Goal: Check status: Check status

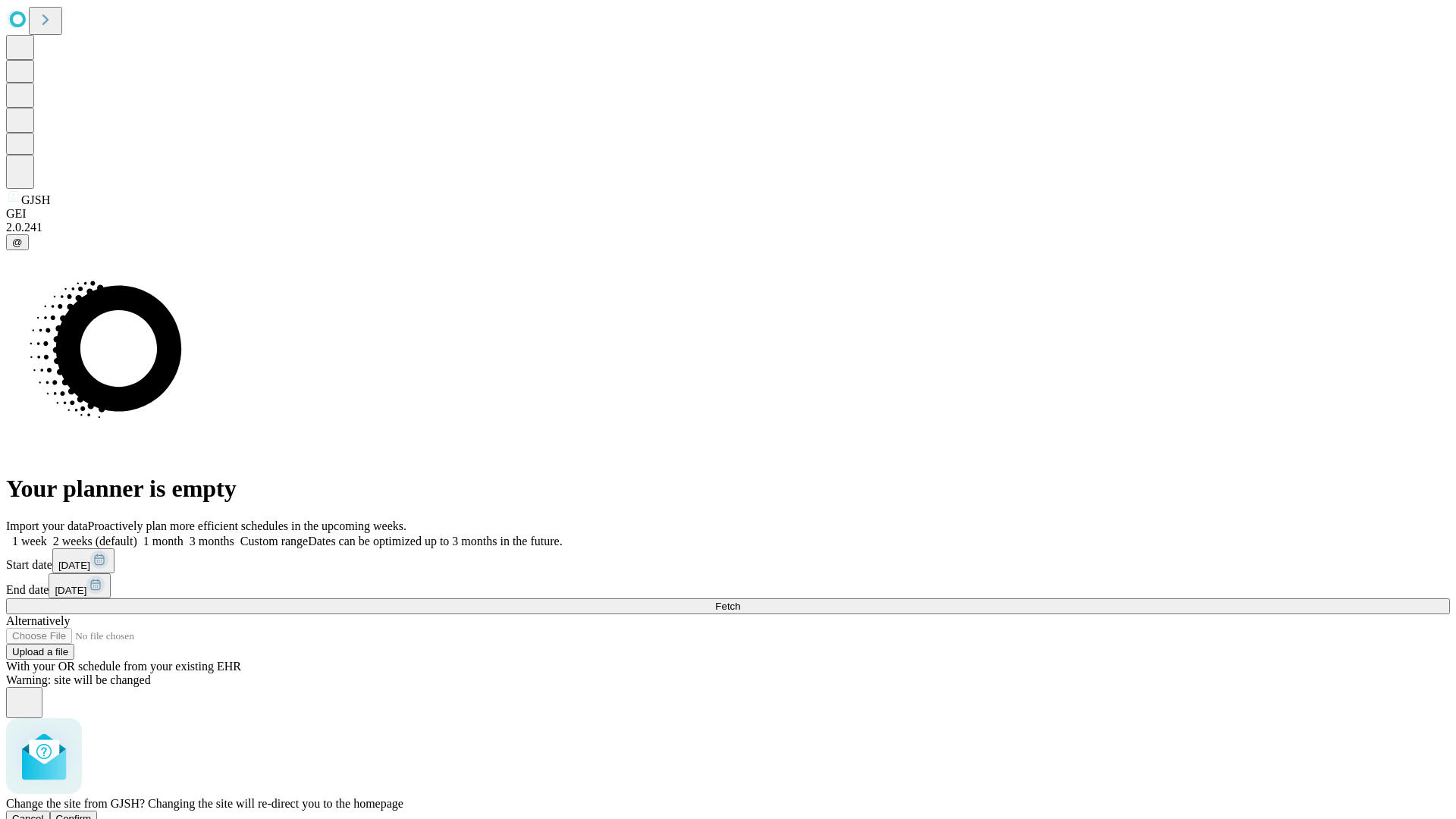
click at [92, 813] on span "Confirm" at bounding box center [74, 818] width 36 height 12
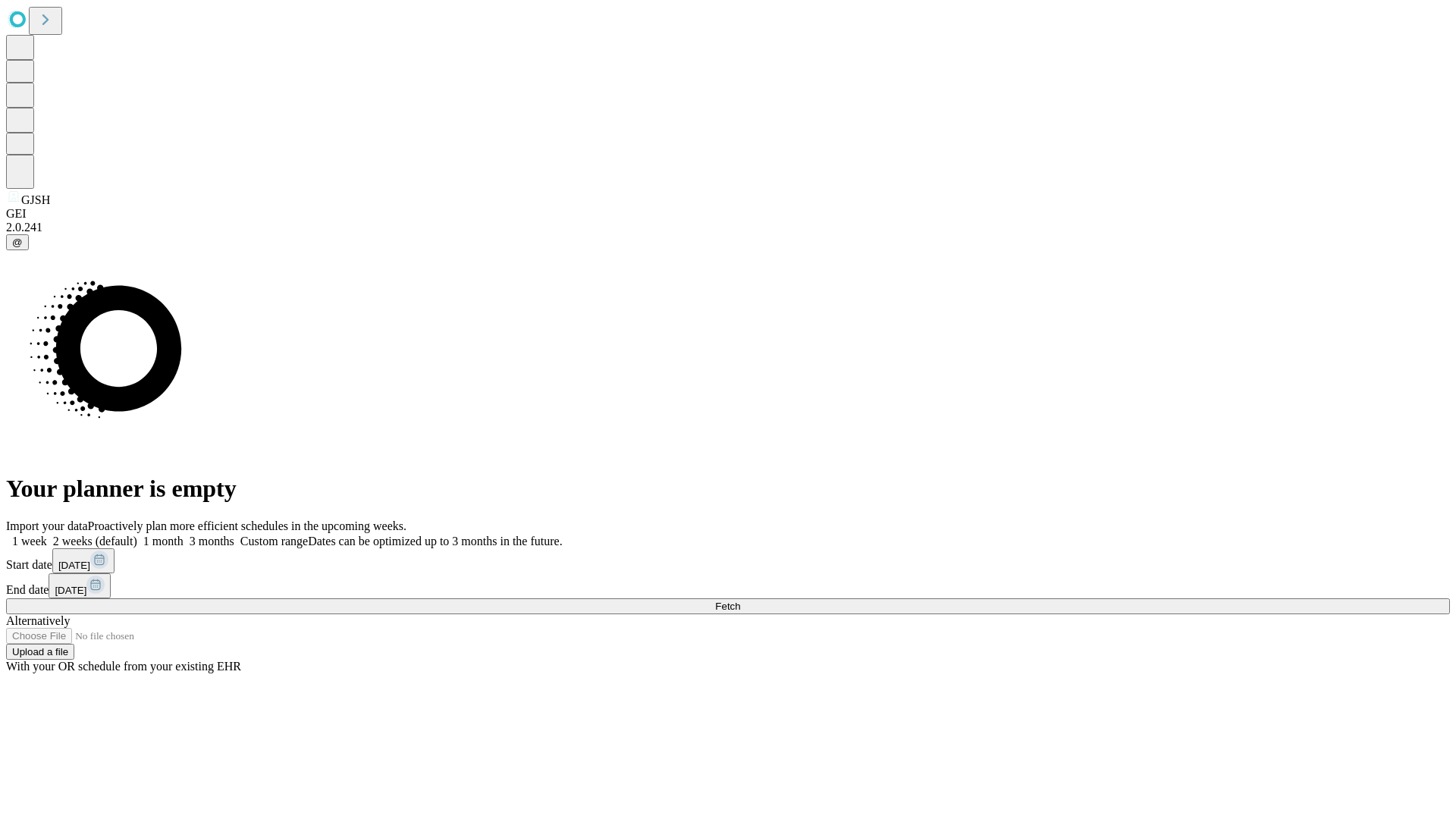
click at [183, 535] on label "1 month" at bounding box center [160, 541] width 46 height 13
click at [740, 600] on span "Fetch" at bounding box center [727, 605] width 25 height 12
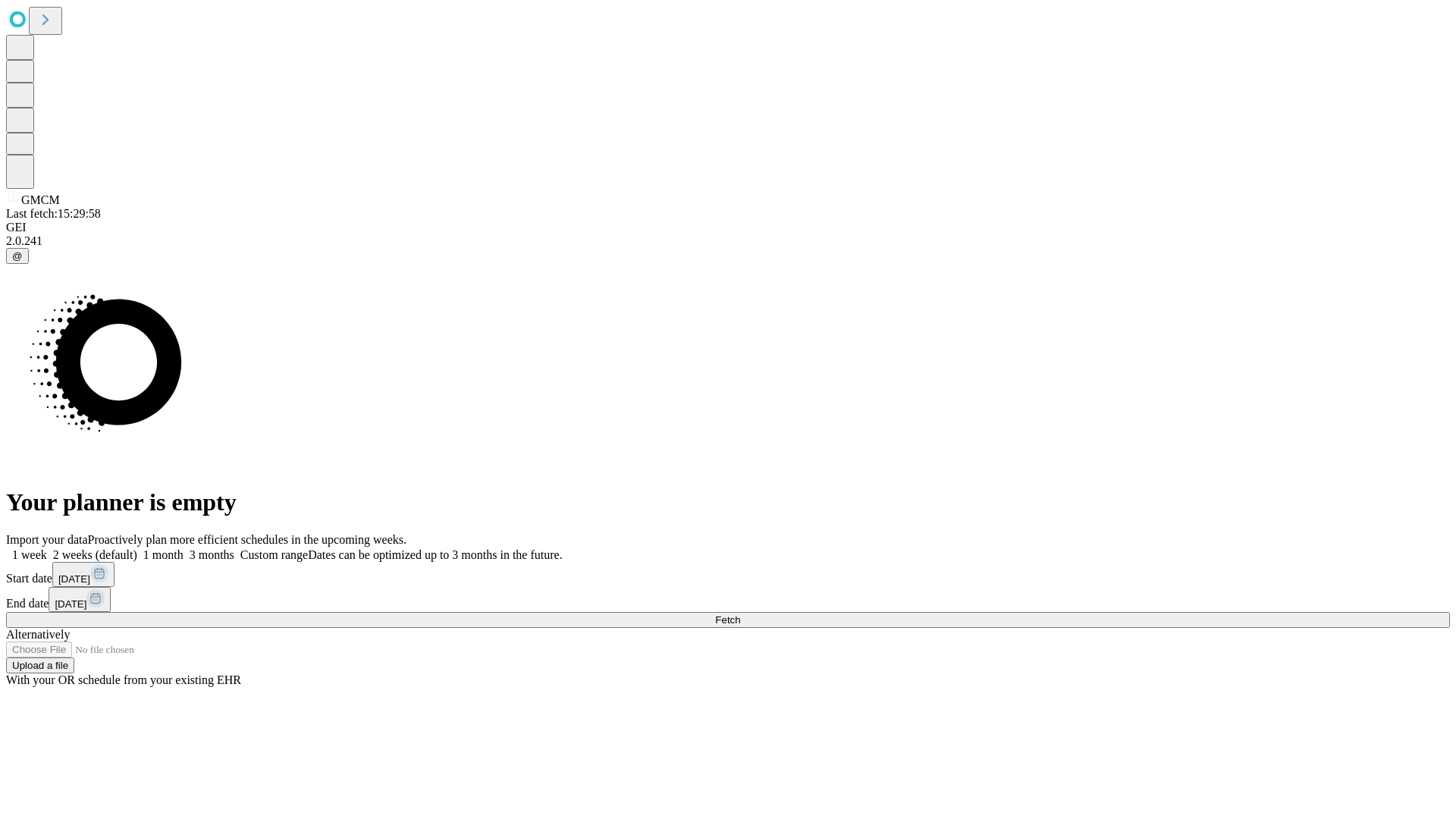
click at [183, 548] on label "1 month" at bounding box center [160, 554] width 46 height 13
click at [740, 614] on span "Fetch" at bounding box center [727, 620] width 25 height 12
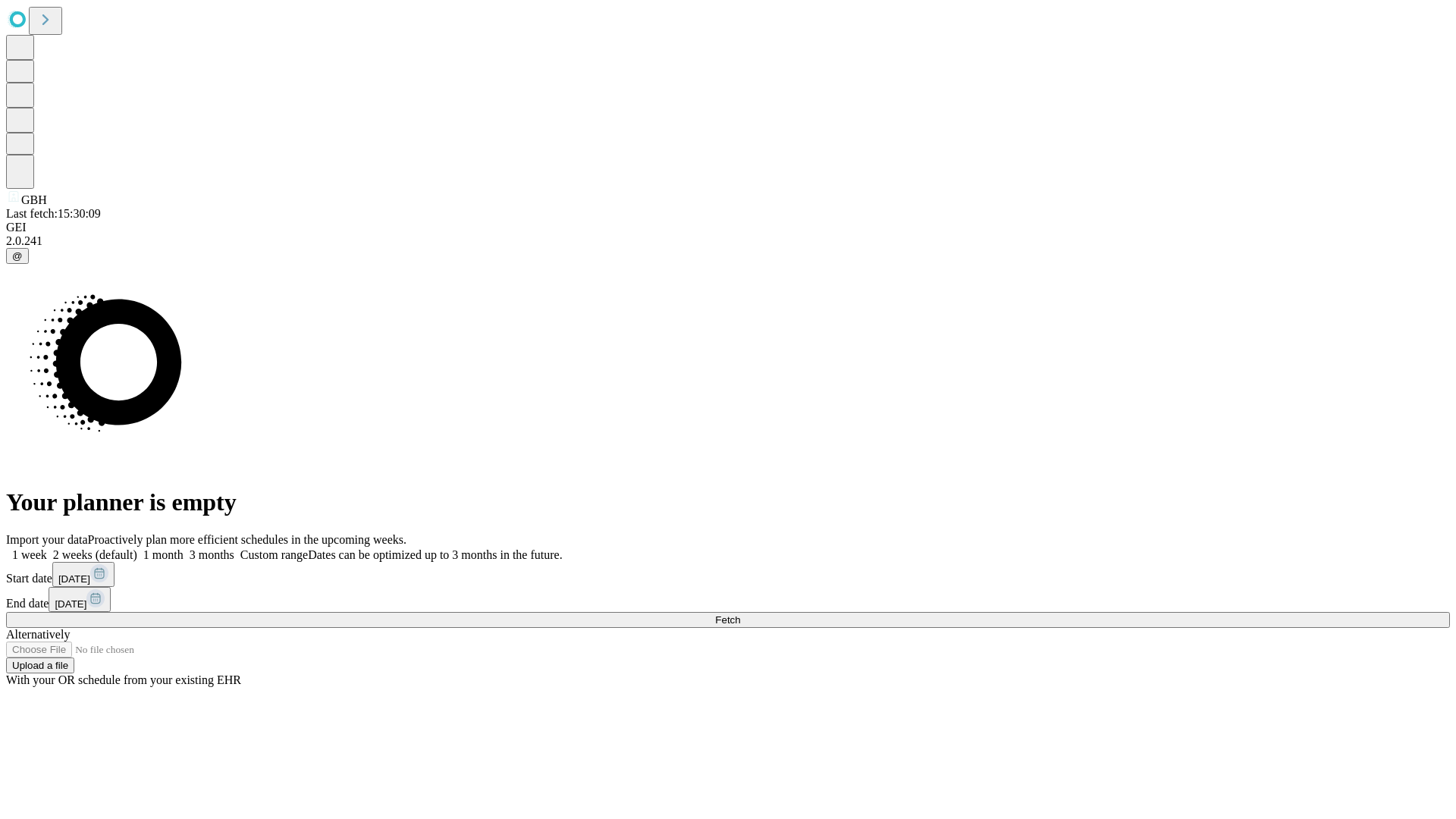
click at [183, 548] on label "1 month" at bounding box center [160, 554] width 46 height 13
click at [740, 614] on span "Fetch" at bounding box center [727, 620] width 25 height 12
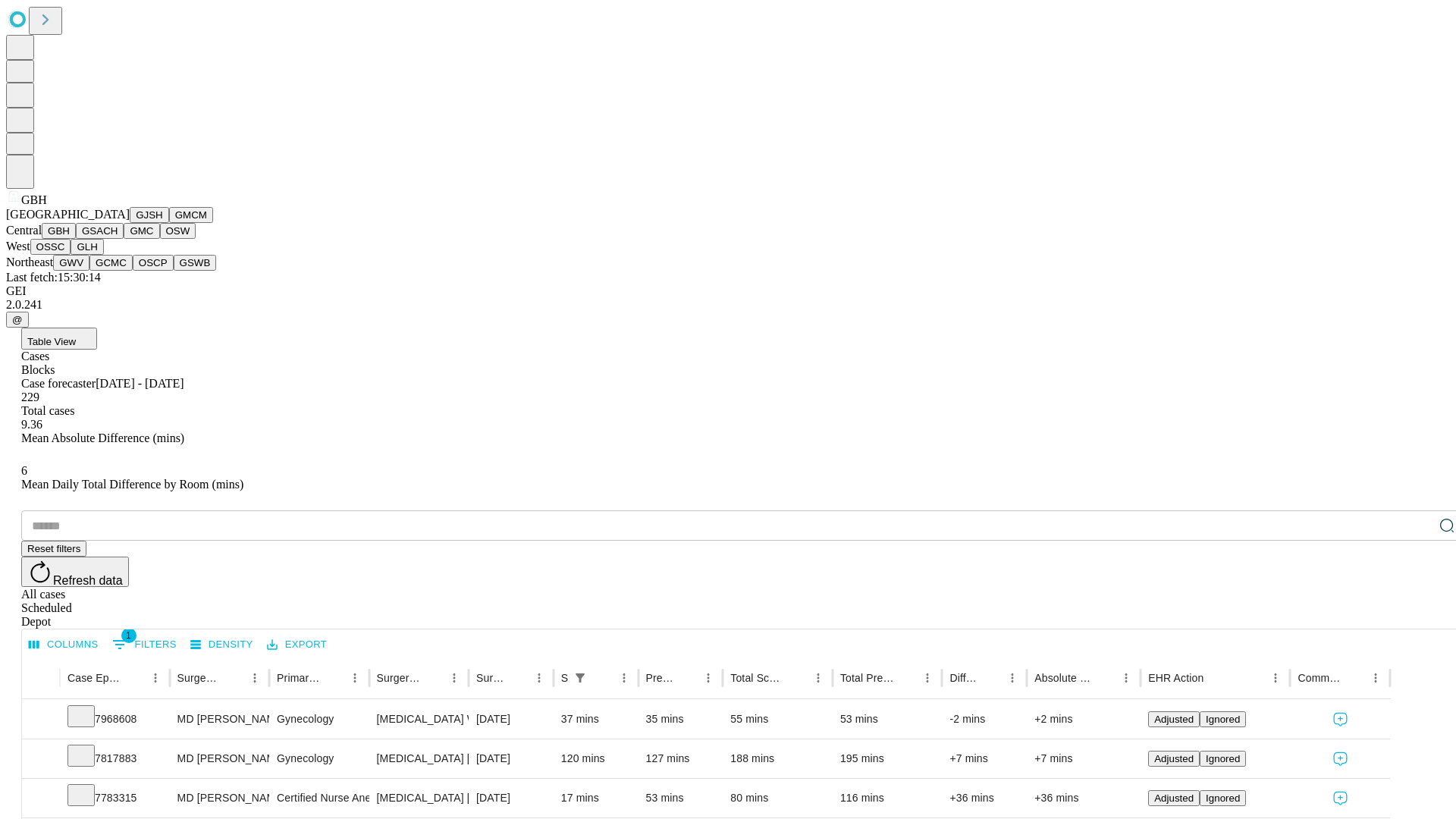
click at [118, 238] on button "GSACH" at bounding box center [99, 231] width 48 height 16
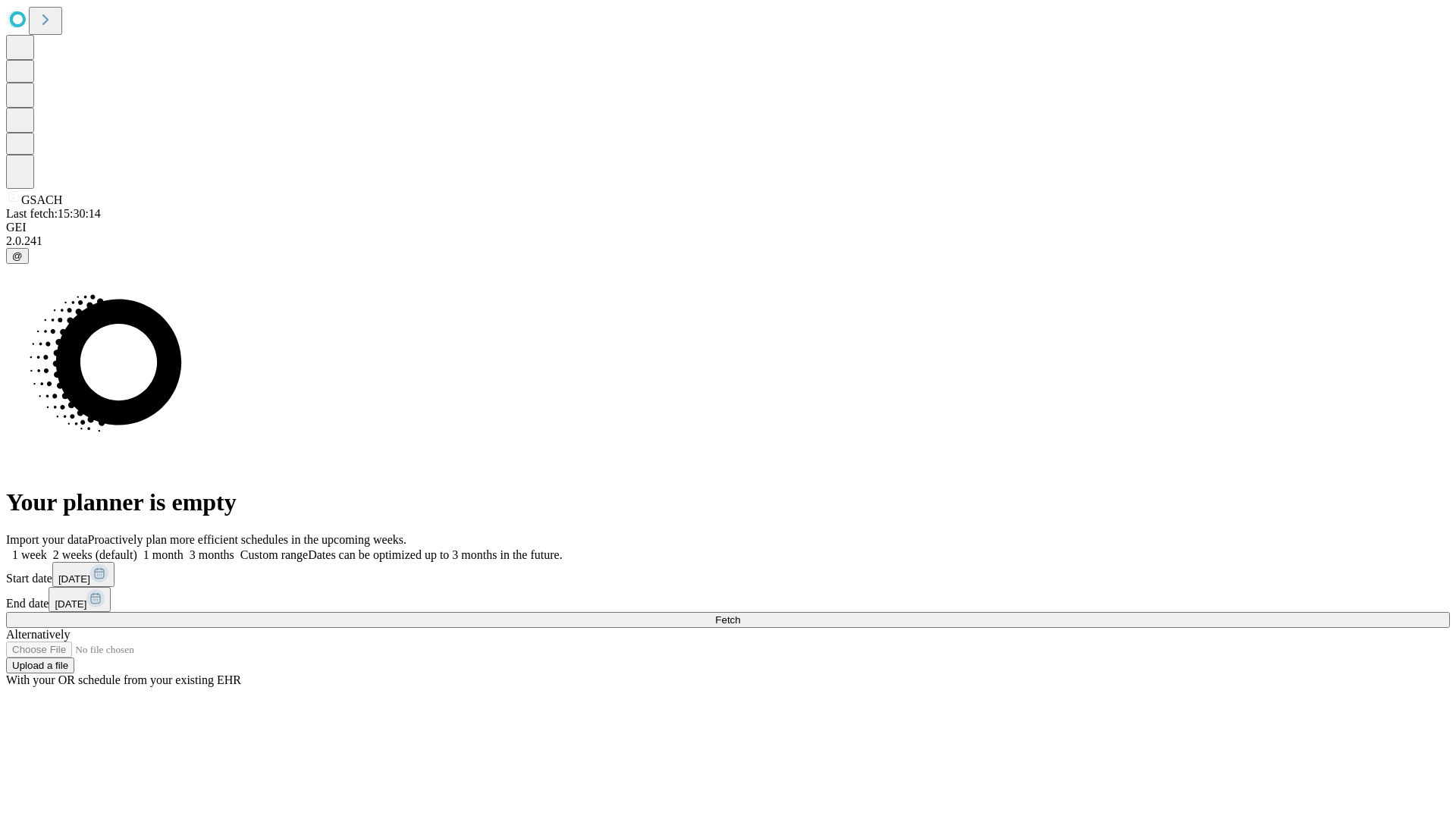
click at [183, 548] on label "1 month" at bounding box center [160, 554] width 46 height 13
click at [740, 614] on span "Fetch" at bounding box center [727, 620] width 25 height 12
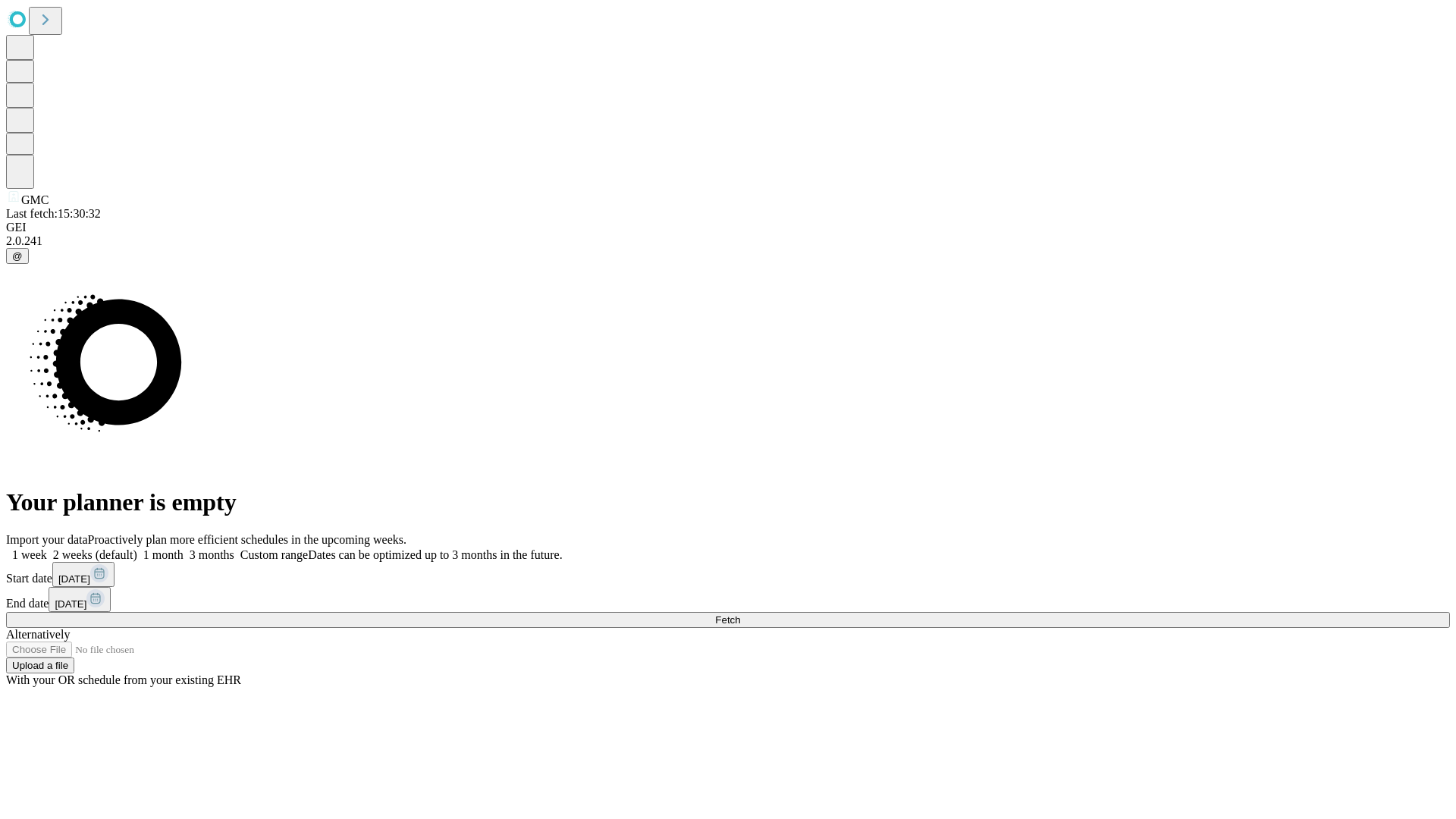
click at [183, 548] on label "1 month" at bounding box center [160, 554] width 46 height 13
click at [740, 614] on span "Fetch" at bounding box center [727, 620] width 25 height 12
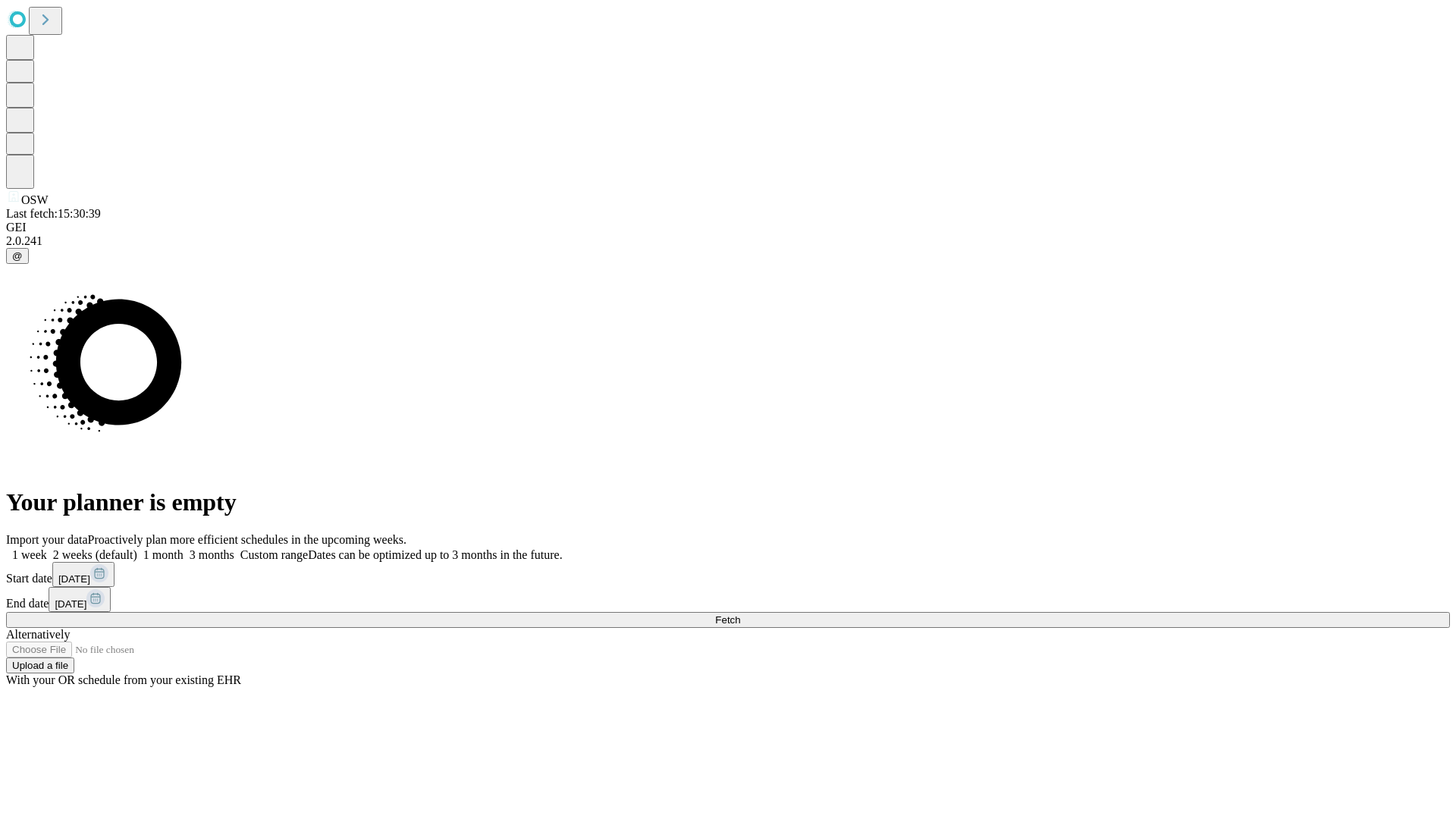
click at [183, 548] on label "1 month" at bounding box center [160, 554] width 46 height 13
click at [740, 614] on span "Fetch" at bounding box center [727, 620] width 25 height 12
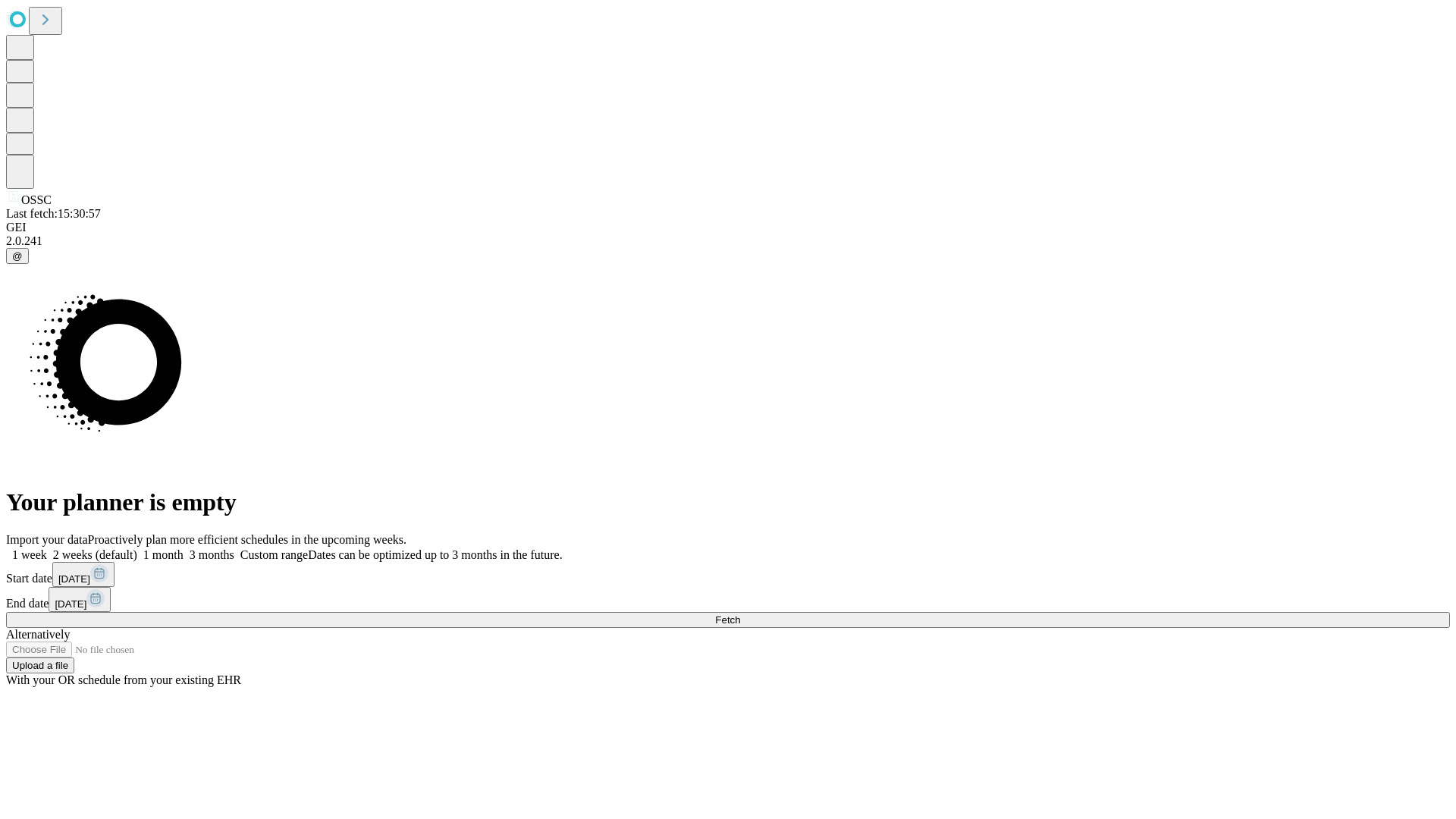
click at [183, 548] on label "1 month" at bounding box center [160, 554] width 46 height 13
click at [740, 614] on span "Fetch" at bounding box center [727, 620] width 25 height 12
click at [183, 548] on label "1 month" at bounding box center [160, 554] width 46 height 13
click at [740, 614] on span "Fetch" at bounding box center [727, 620] width 25 height 12
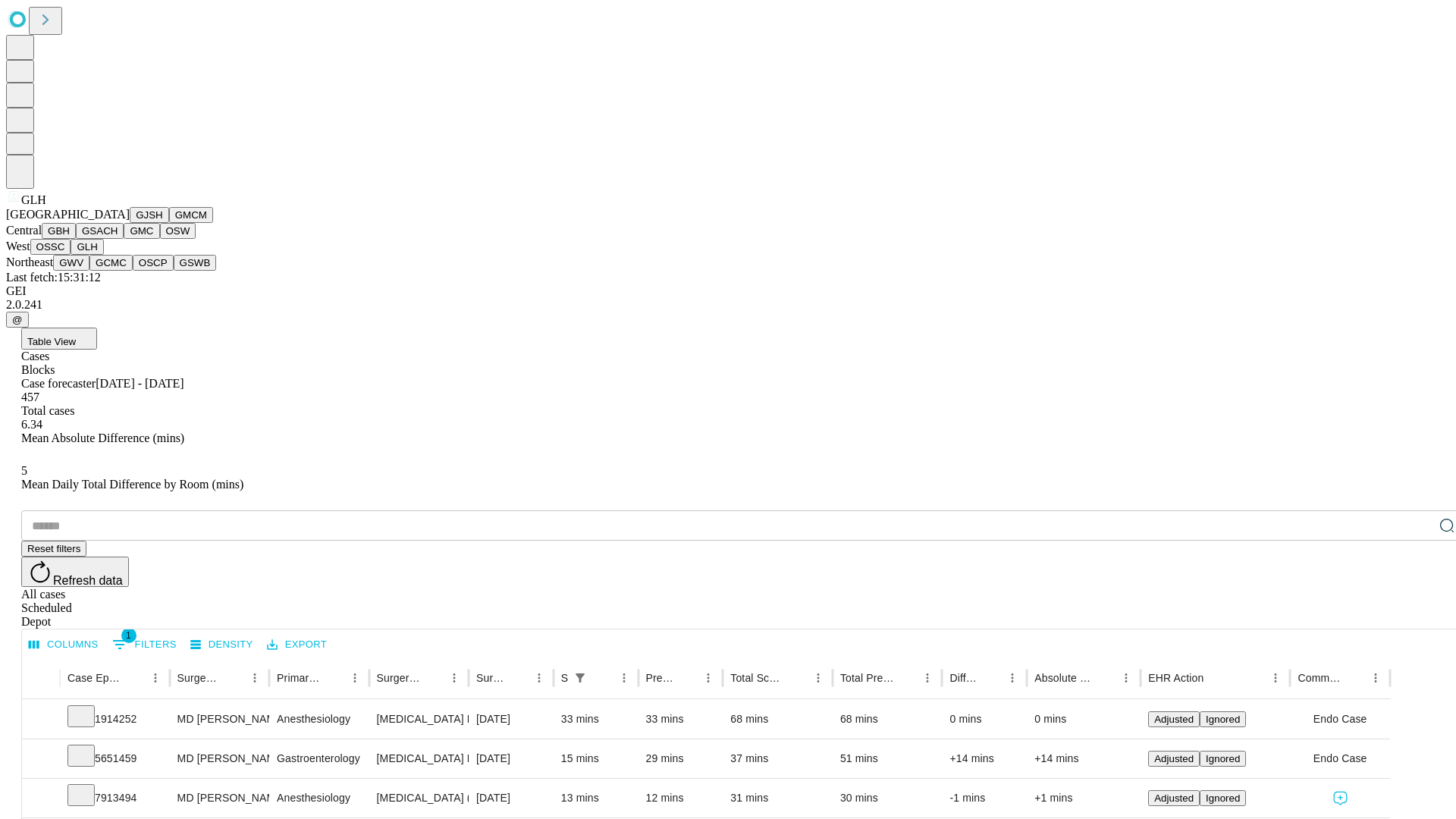
click at [90, 270] on button "GWV" at bounding box center [71, 263] width 37 height 16
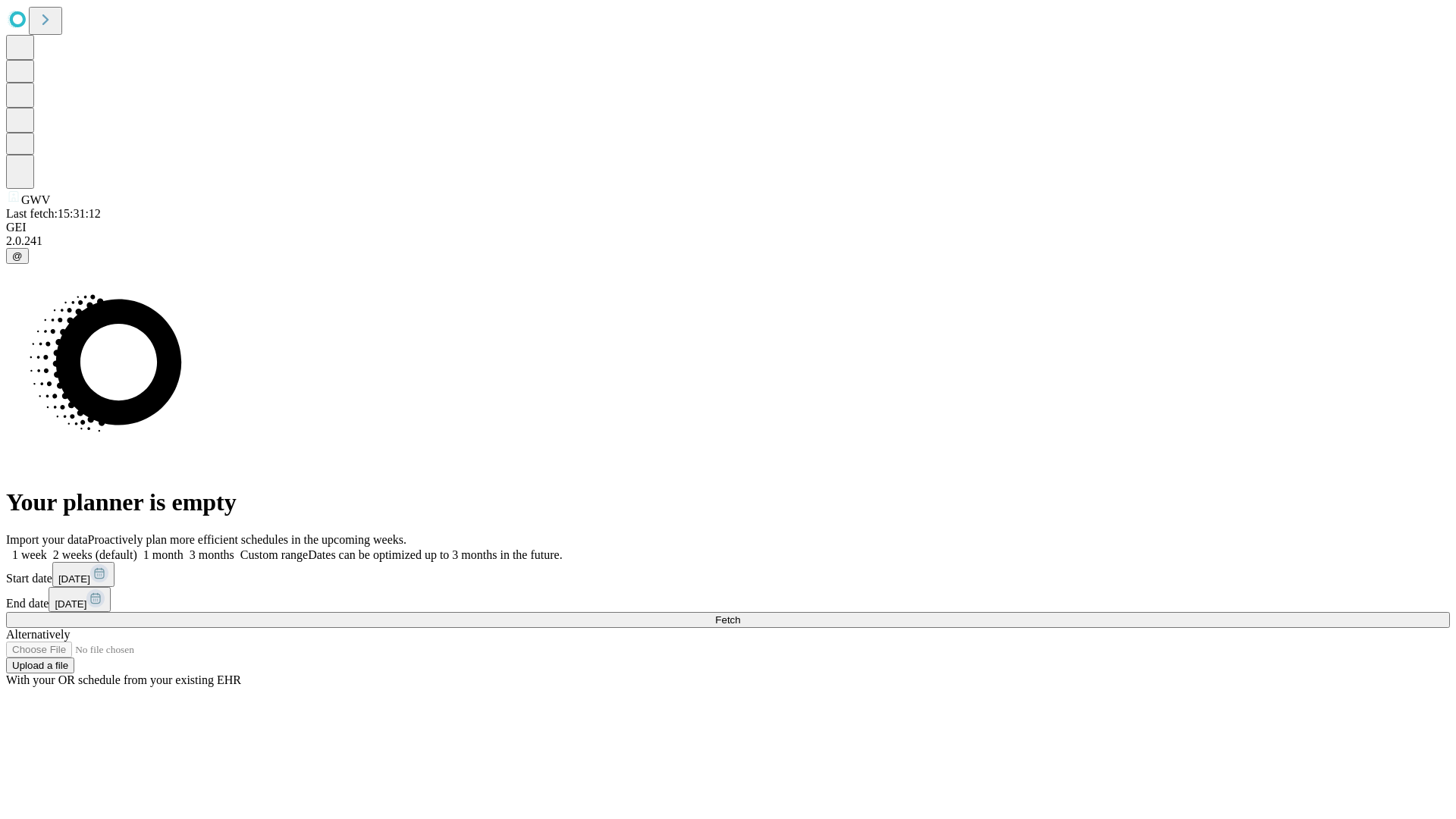
click at [183, 548] on label "1 month" at bounding box center [160, 554] width 46 height 13
click at [740, 614] on span "Fetch" at bounding box center [727, 620] width 25 height 12
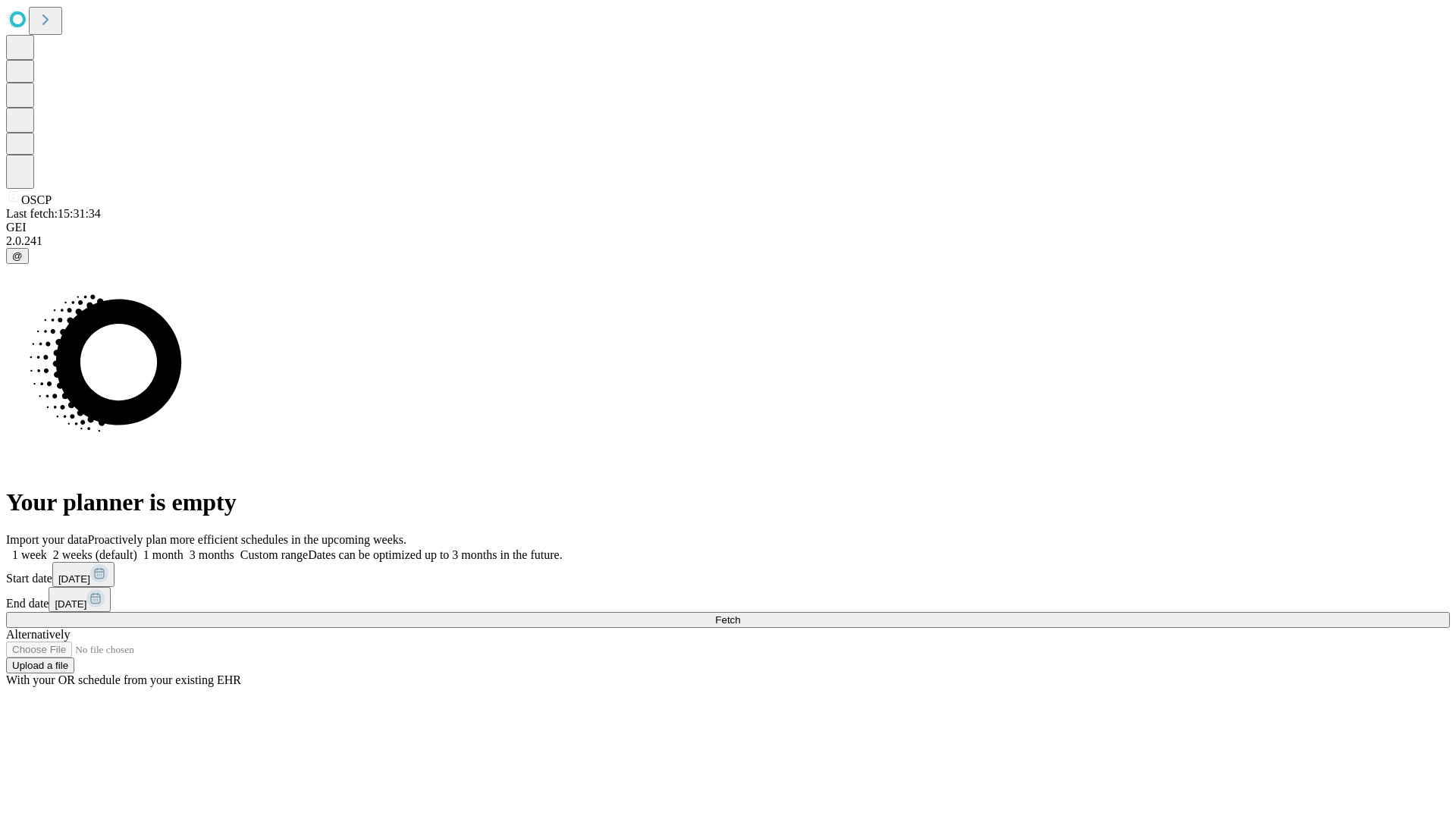
click at [183, 548] on label "1 month" at bounding box center [160, 554] width 46 height 13
click at [740, 614] on span "Fetch" at bounding box center [727, 620] width 25 height 12
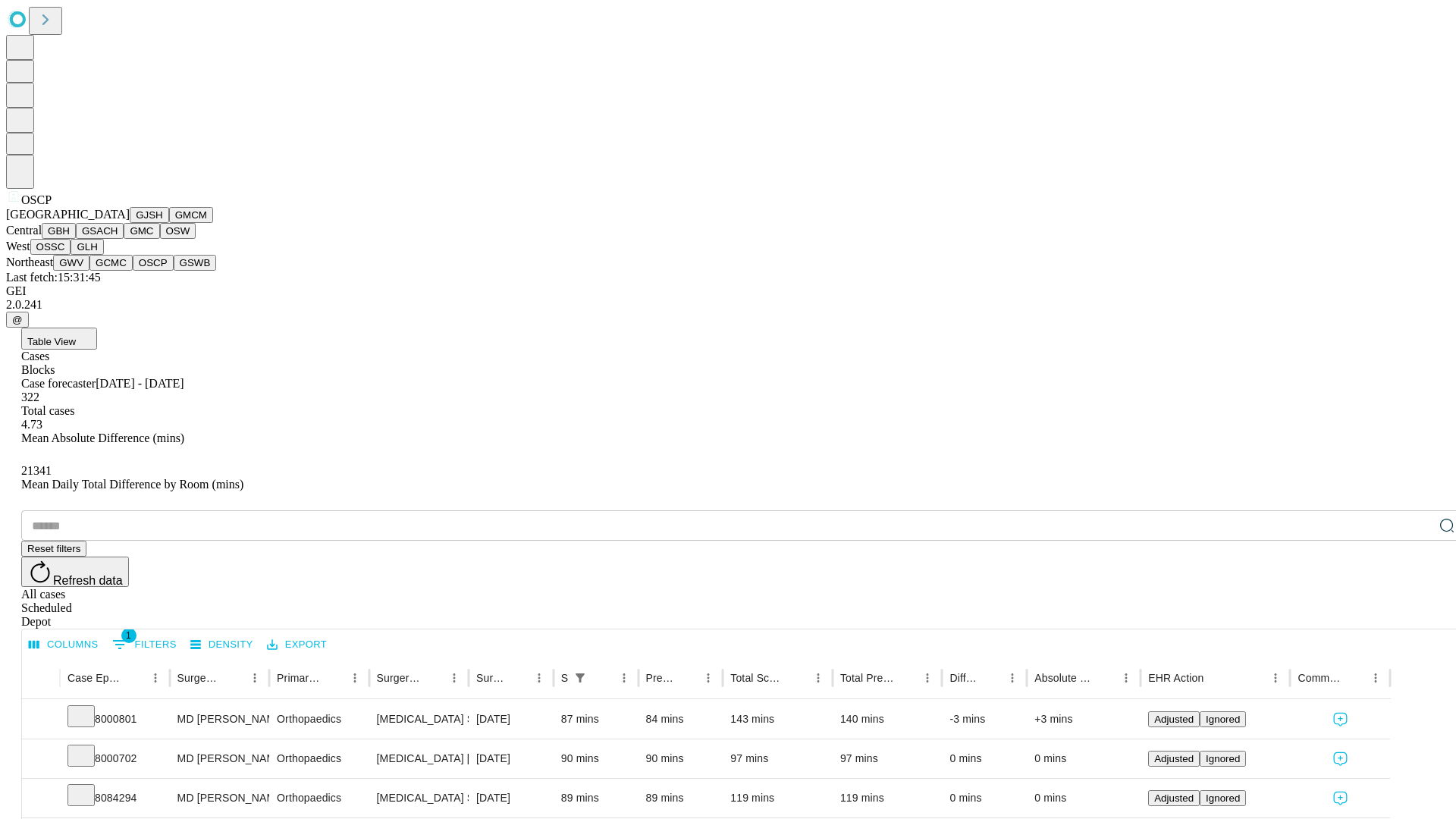
click at [174, 270] on button "GSWB" at bounding box center [195, 263] width 43 height 16
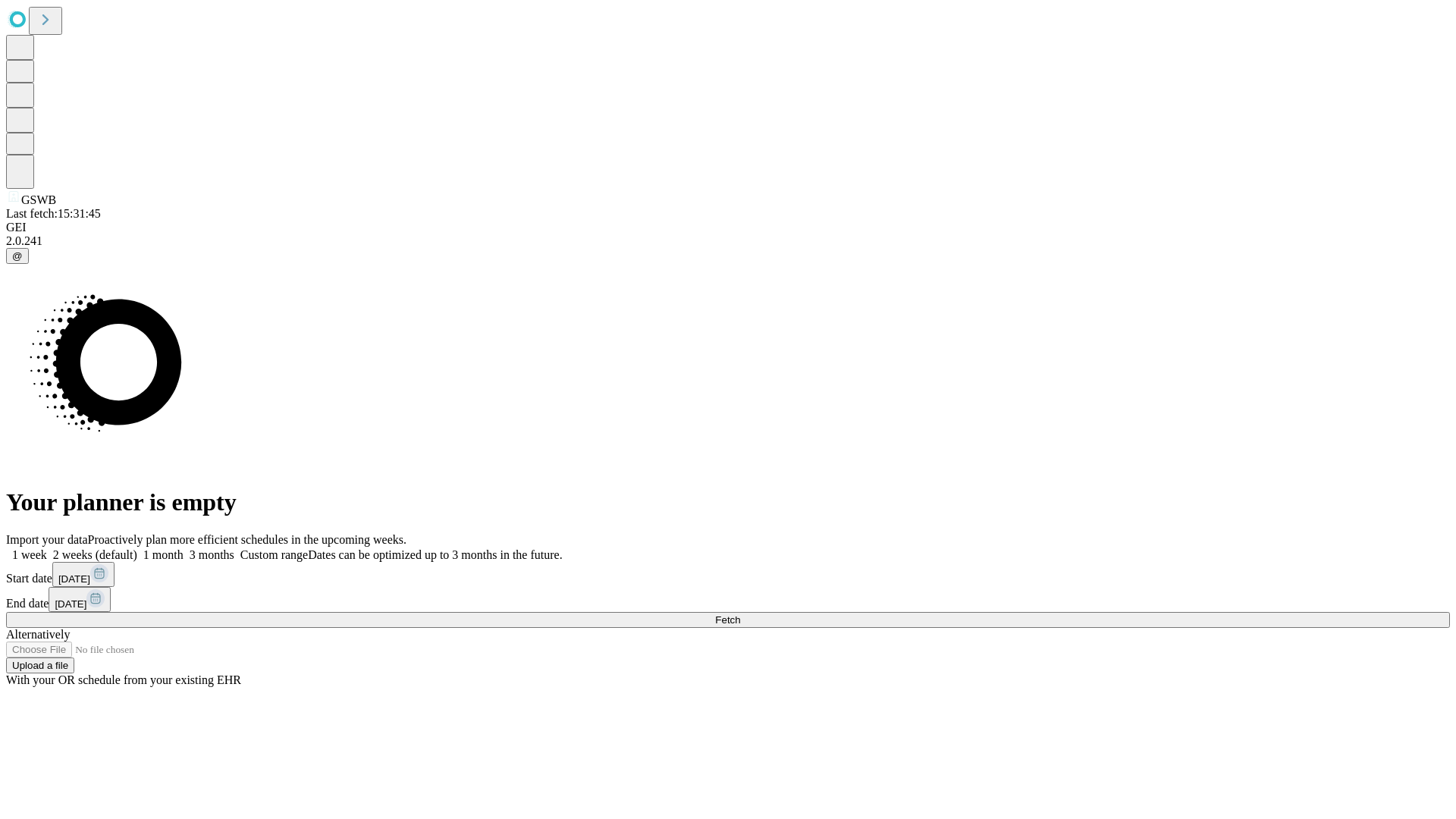
click at [183, 548] on label "1 month" at bounding box center [160, 554] width 46 height 13
click at [740, 614] on span "Fetch" at bounding box center [727, 620] width 25 height 12
